Goal: Transaction & Acquisition: Purchase product/service

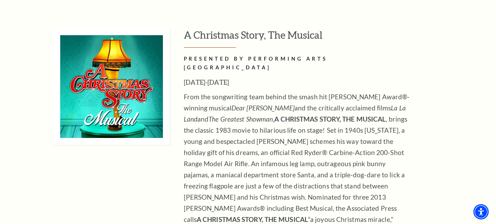
scroll to position [2635, 0]
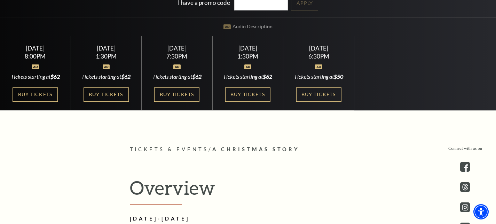
scroll to position [183, 0]
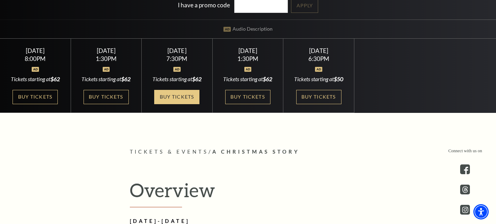
click at [174, 104] on link "Buy Tickets" at bounding box center [176, 97] width 45 height 14
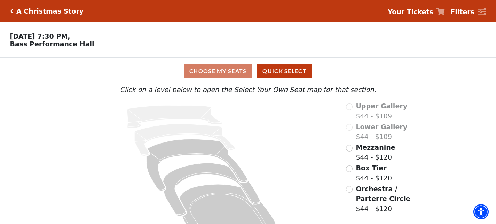
click at [353, 150] on div "Mezzanine $44 - $120" at bounding box center [387, 152] width 83 height 20
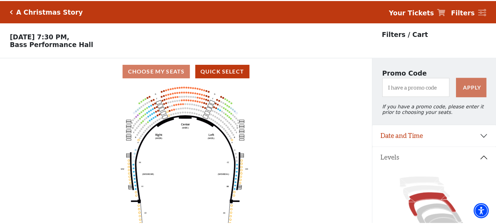
scroll to position [32, 0]
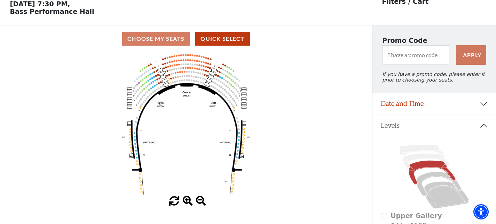
click at [189, 198] on span at bounding box center [188, 201] width 10 height 10
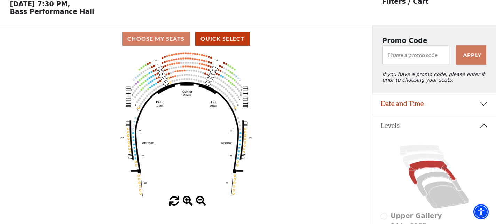
click at [189, 198] on span at bounding box center [188, 201] width 10 height 10
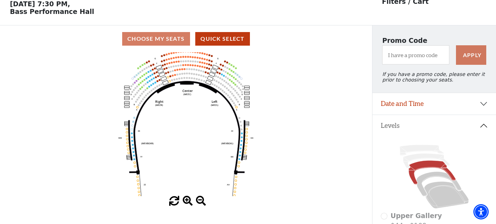
click at [189, 198] on span at bounding box center [188, 201] width 10 height 10
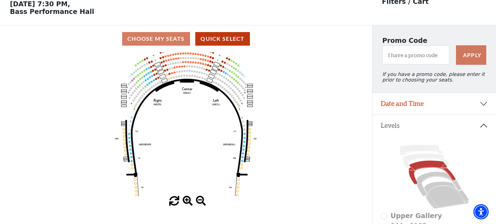
click at [189, 198] on span at bounding box center [188, 201] width 10 height 10
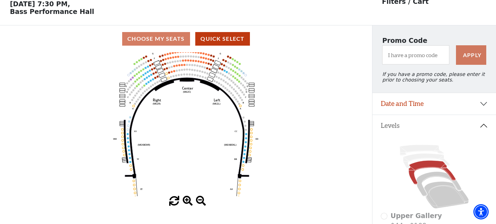
click at [189, 198] on span at bounding box center [188, 201] width 10 height 10
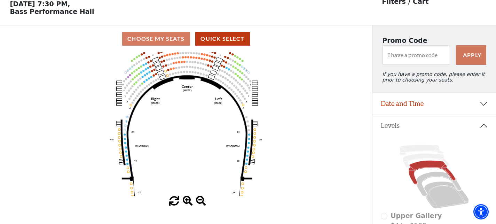
click at [189, 198] on span at bounding box center [188, 201] width 10 height 10
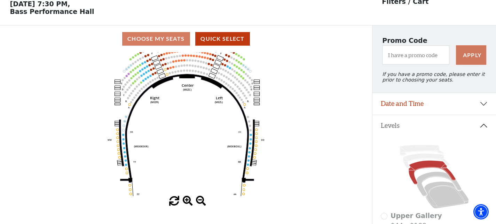
click at [189, 198] on span at bounding box center [188, 201] width 10 height 10
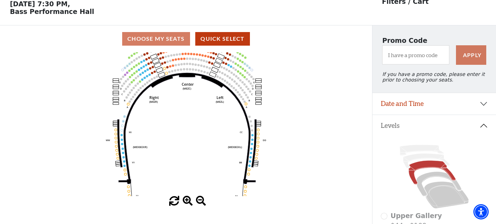
click at [189, 198] on span at bounding box center [188, 201] width 10 height 10
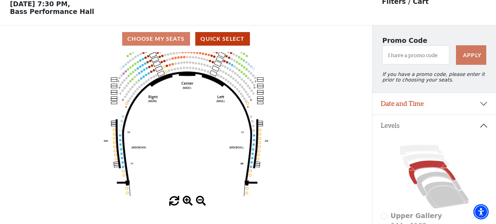
click at [189, 198] on span at bounding box center [188, 201] width 10 height 10
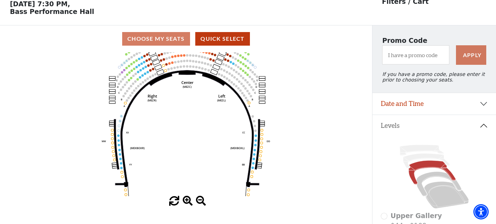
click at [189, 198] on span at bounding box center [188, 201] width 10 height 10
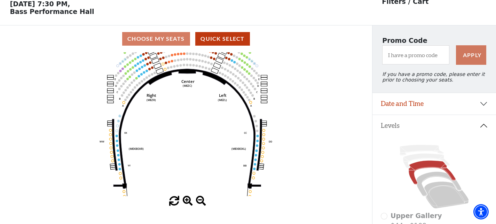
click at [189, 198] on span at bounding box center [188, 201] width 10 height 10
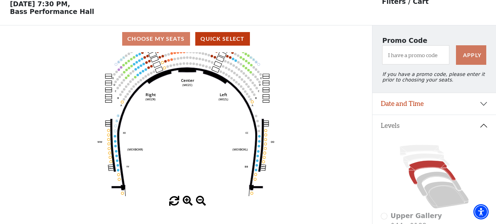
click at [189, 198] on span at bounding box center [188, 201] width 10 height 10
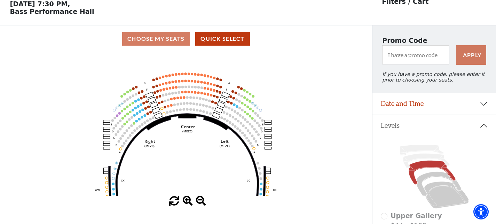
drag, startPoint x: 199, startPoint y: 109, endPoint x: 199, endPoint y: 157, distance: 47.3
click at [199, 157] on icon "Center (MEZC) Right (MEZR) Left (MEZL) (MEXBOXR) (MEXBOXL) XX WW CC DD YY BB ZZ…" at bounding box center [185, 124] width 335 height 144
click at [187, 194] on icon "Center (MEZC) Right (MEZR) Left (MEZL) (MEXBOXR) (MEXBOXL) XX WW CC DD YY BB ZZ…" at bounding box center [185, 124] width 335 height 144
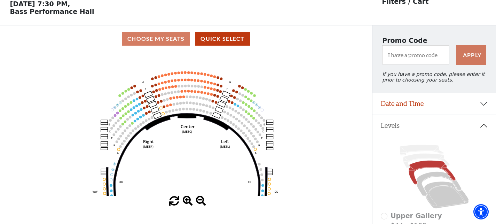
click at [187, 196] on span at bounding box center [188, 201] width 10 height 10
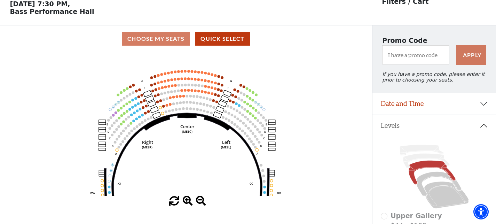
click at [187, 196] on span at bounding box center [188, 201] width 10 height 10
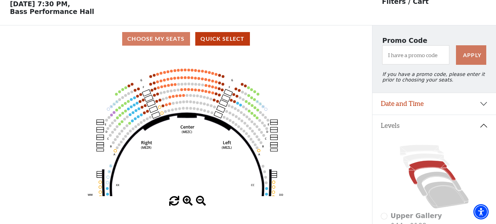
click at [187, 196] on span at bounding box center [188, 201] width 10 height 10
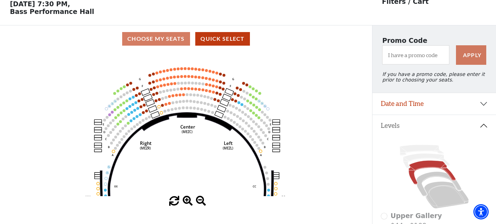
click at [187, 196] on span at bounding box center [188, 201] width 10 height 10
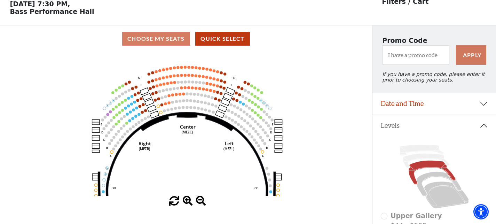
click at [187, 196] on span at bounding box center [188, 201] width 10 height 10
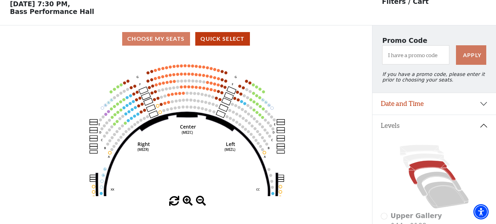
click at [187, 196] on span at bounding box center [188, 201] width 10 height 10
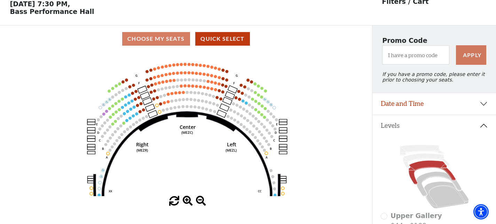
click at [187, 196] on span at bounding box center [188, 201] width 10 height 10
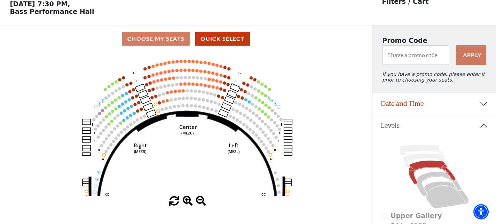
click at [187, 196] on span at bounding box center [188, 201] width 10 height 10
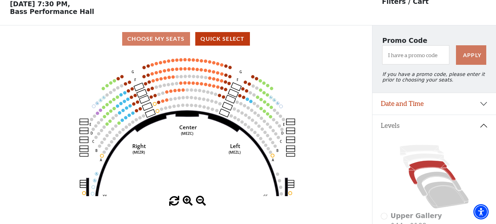
click at [187, 196] on span at bounding box center [188, 201] width 10 height 10
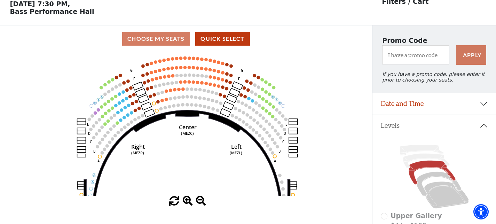
click at [187, 196] on span at bounding box center [188, 201] width 10 height 10
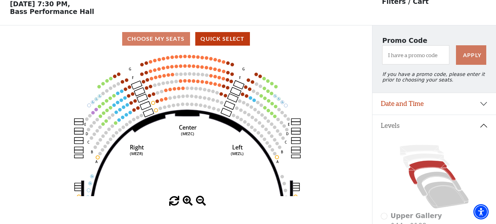
click at [187, 196] on span at bounding box center [188, 201] width 10 height 10
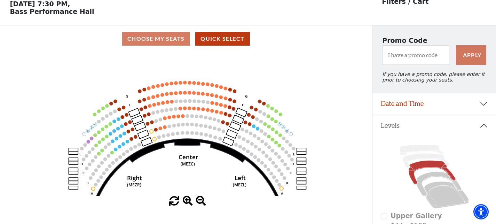
drag, startPoint x: 203, startPoint y: 120, endPoint x: 204, endPoint y: 156, distance: 36.5
click at [204, 155] on icon "Center (MEZC) Right (MEZR) Left (MEZL) (MEXBOXR) (MEXBOXL) XX WW CC DD YY BB ZZ…" at bounding box center [185, 124] width 335 height 144
